Goal: Navigation & Orientation: Find specific page/section

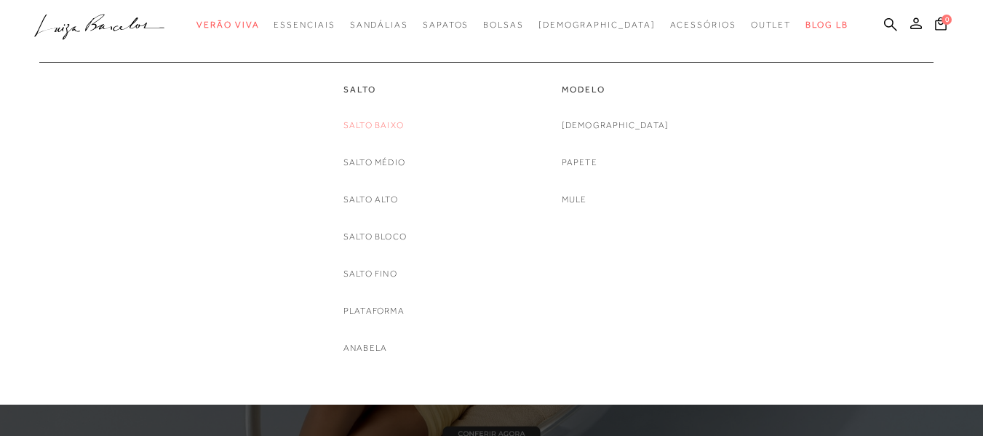
click at [383, 120] on link "Salto Baixo" at bounding box center [373, 125] width 60 height 15
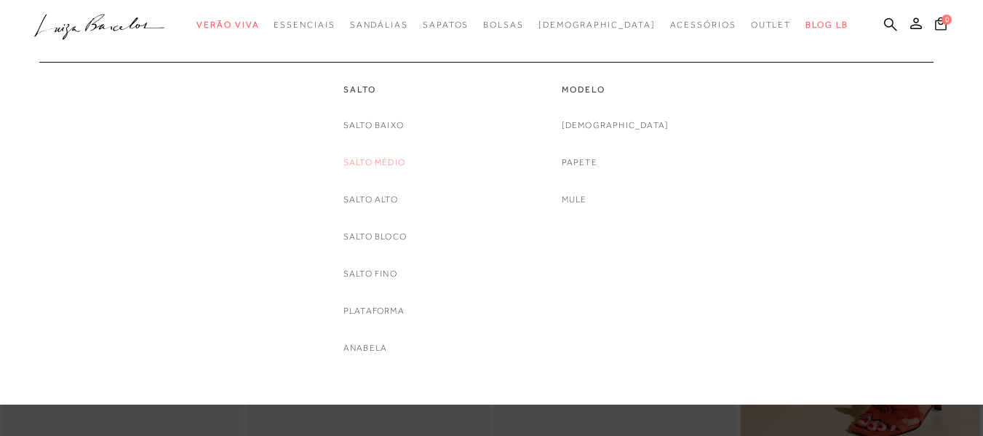
click at [372, 164] on link "Salto Médio" at bounding box center [374, 162] width 62 height 15
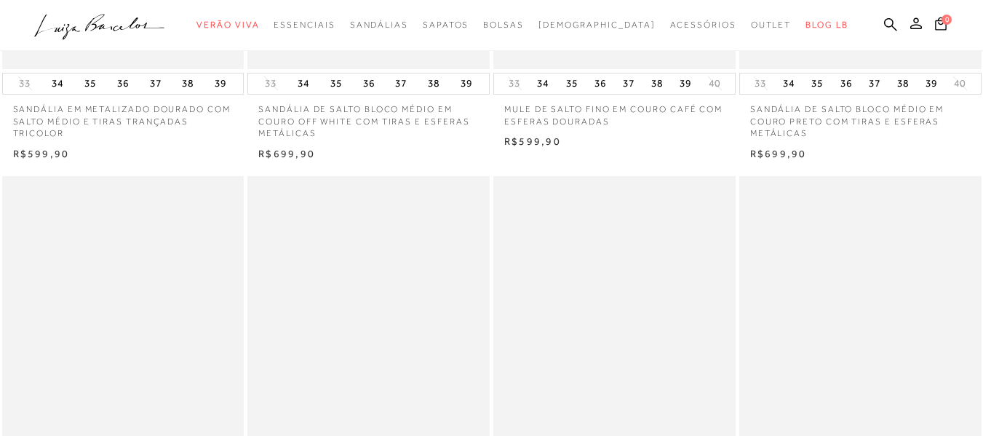
scroll to position [946, 0]
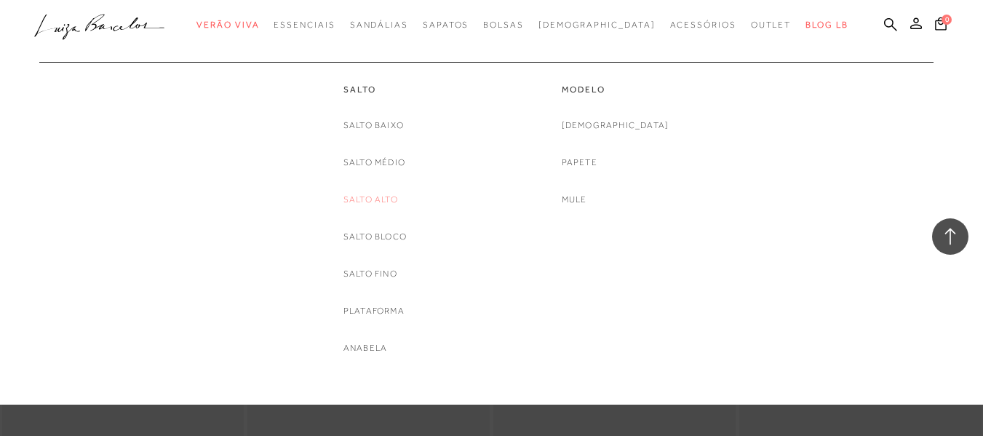
click at [376, 195] on link "Salto Alto" at bounding box center [370, 199] width 55 height 15
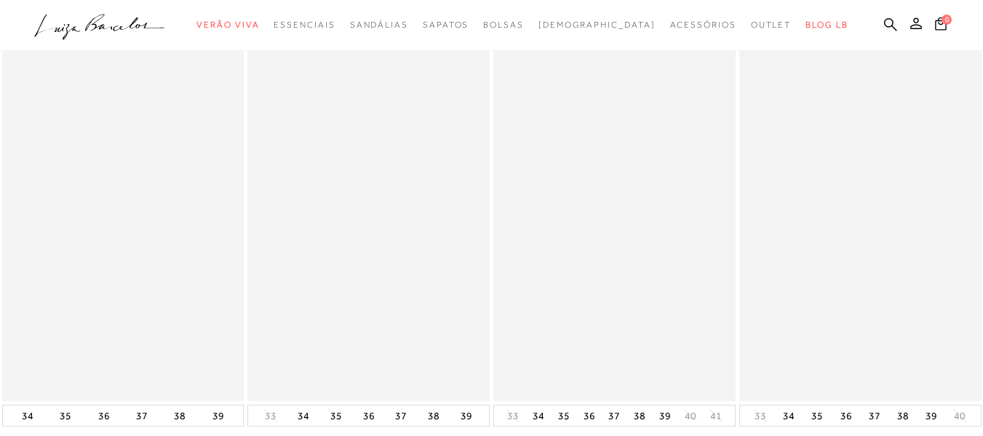
scroll to position [727, 0]
